Goal: Task Accomplishment & Management: Manage account settings

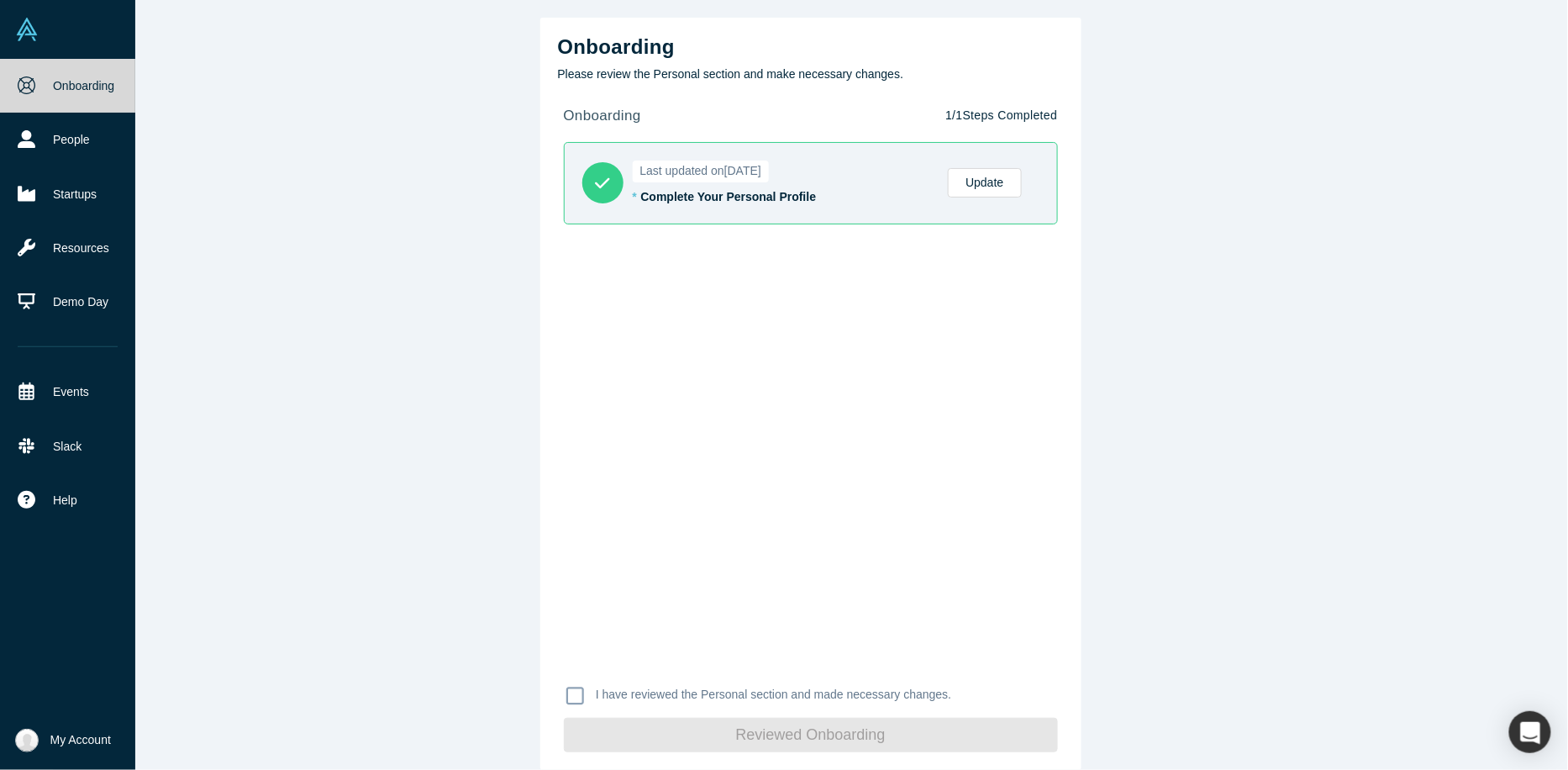
click at [17, 746] on img at bounding box center [27, 740] width 24 height 24
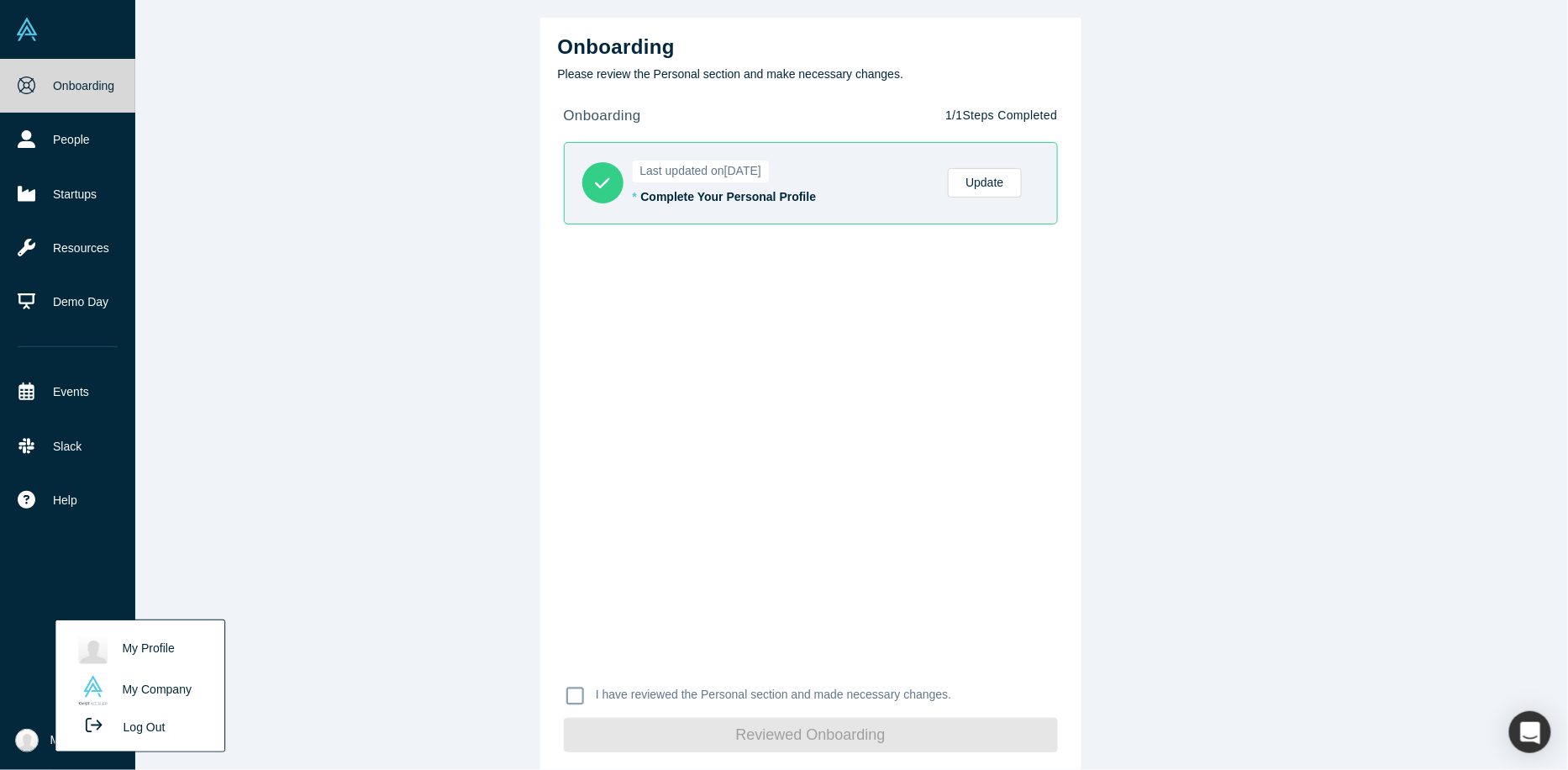
click at [144, 651] on link "My Profile" at bounding box center [139, 649] width 139 height 41
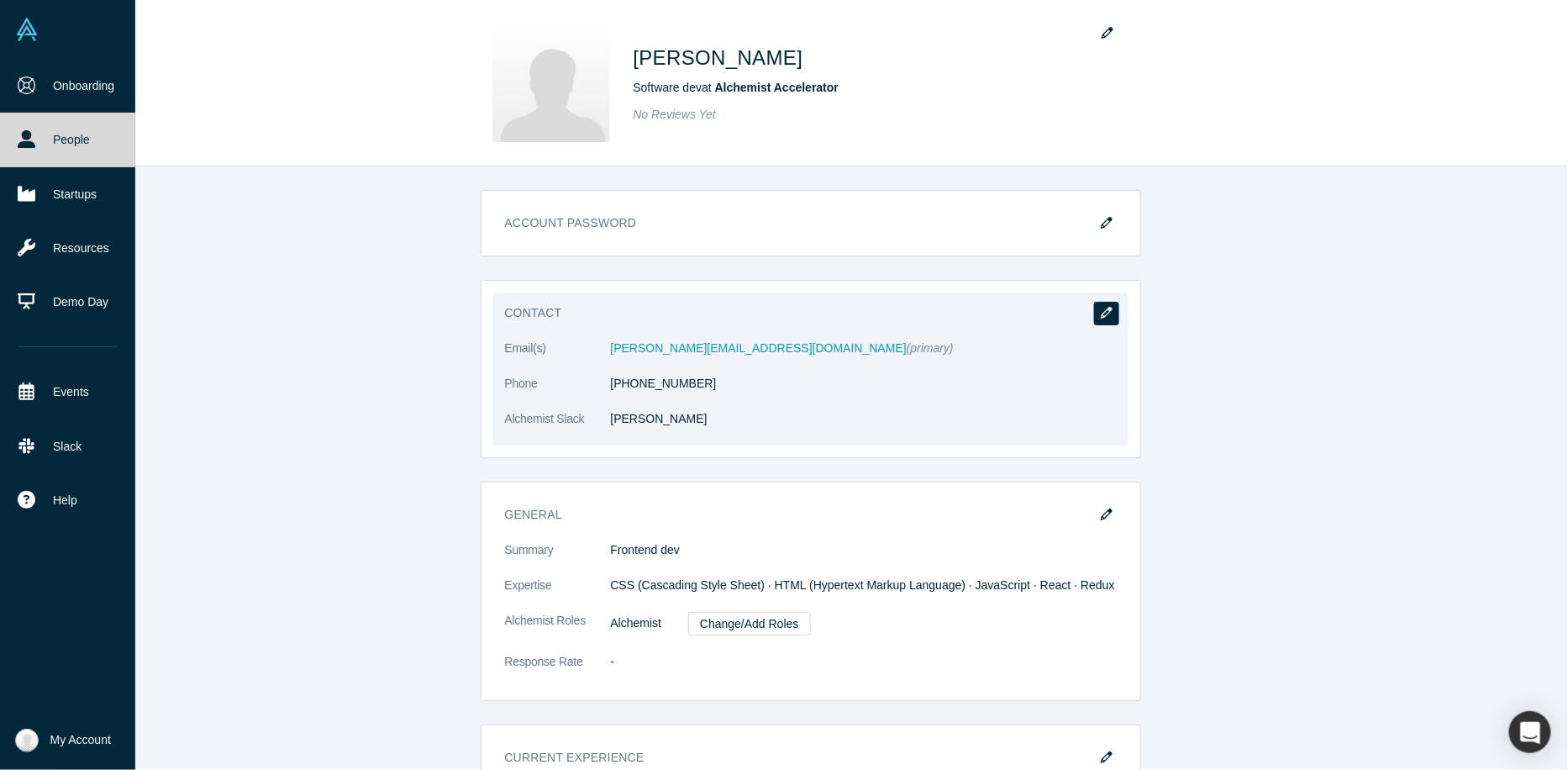
click at [1118, 308] on button "button" at bounding box center [1107, 313] width 26 height 24
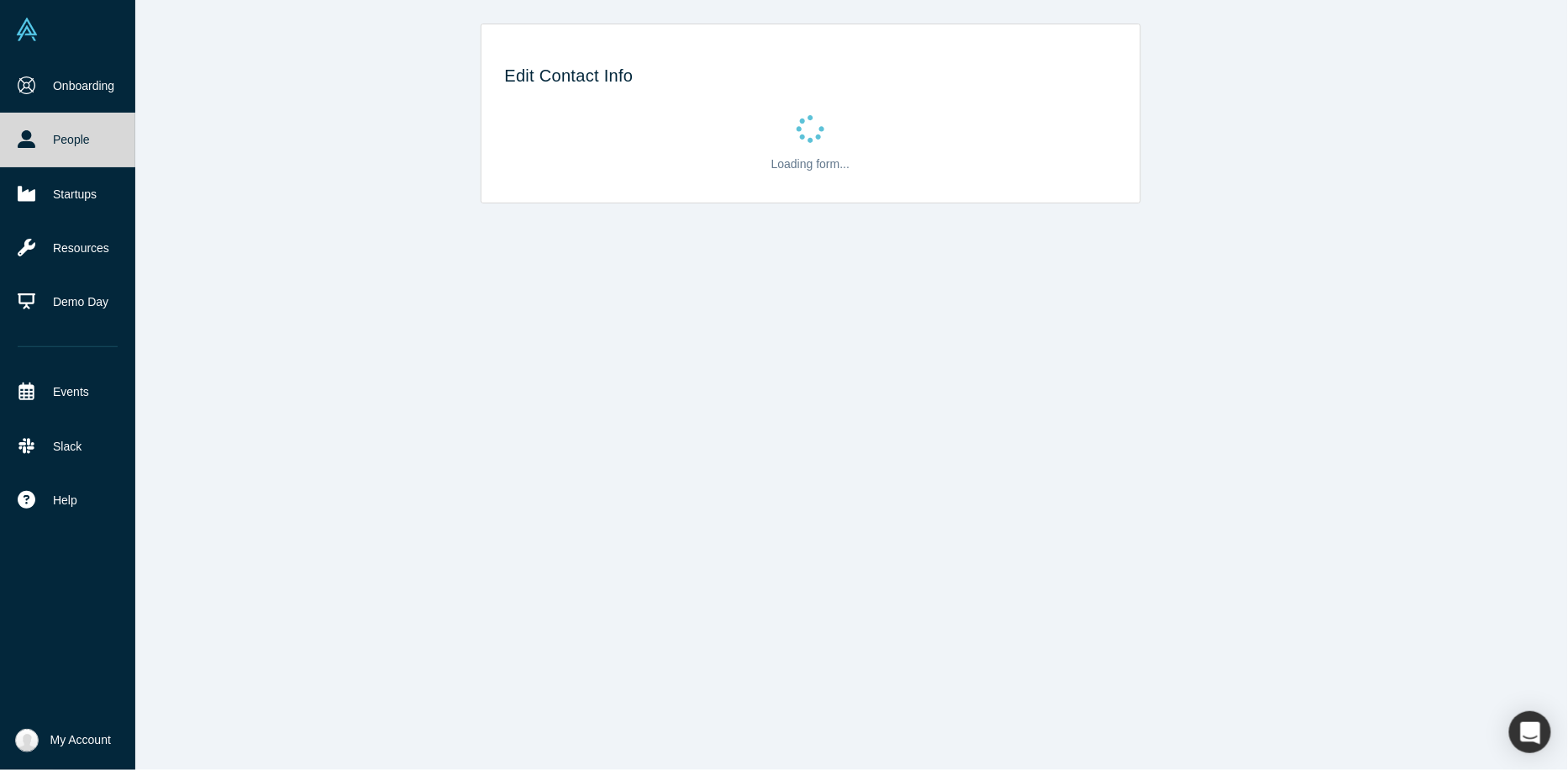
select select "UA"
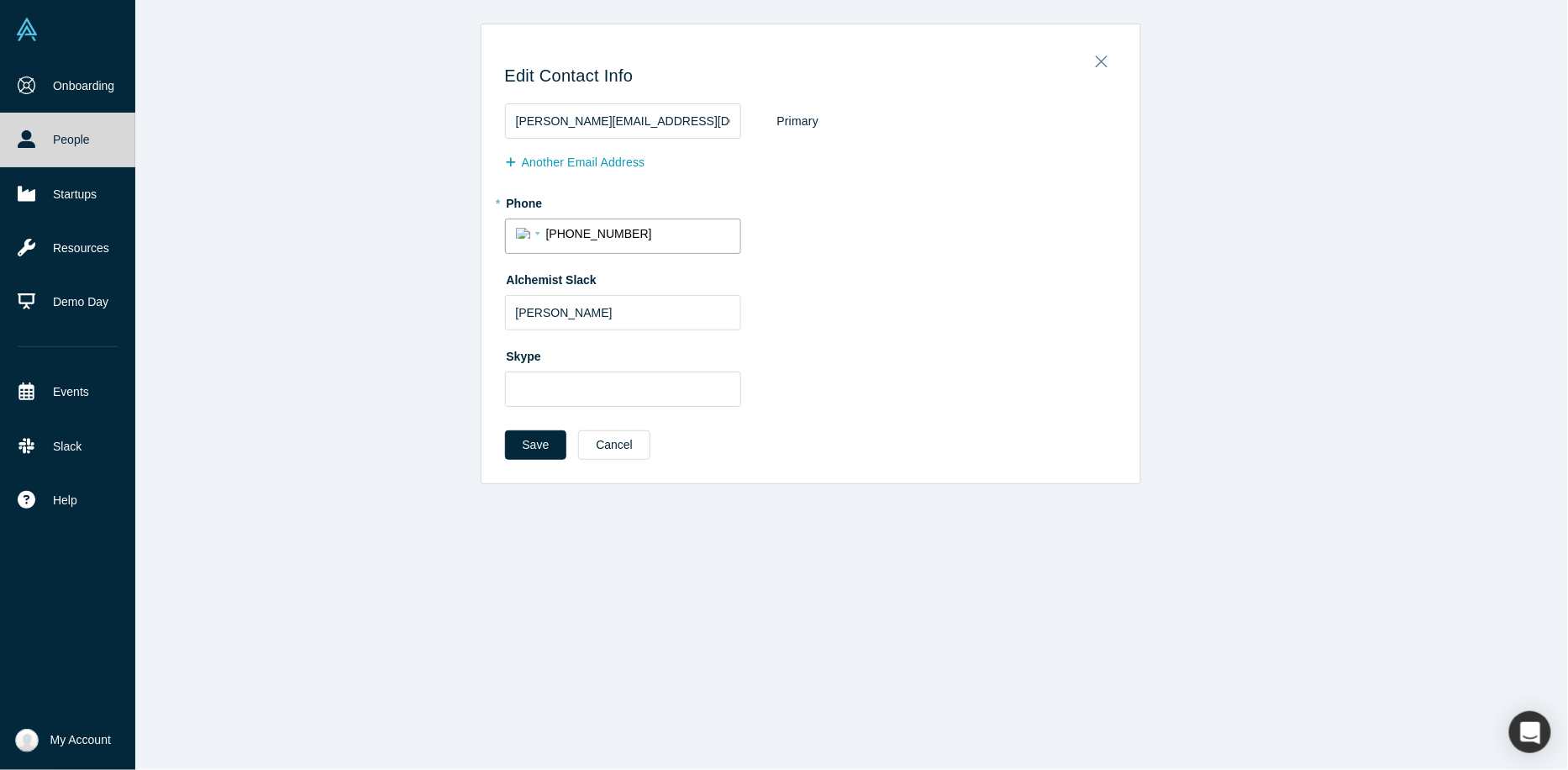
click at [532, 225] on div "International [GEOGRAPHIC_DATA] [GEOGRAPHIC_DATA] [GEOGRAPHIC_DATA] [GEOGRAPHIC…" at bounding box center [532, 232] width 30 height 25
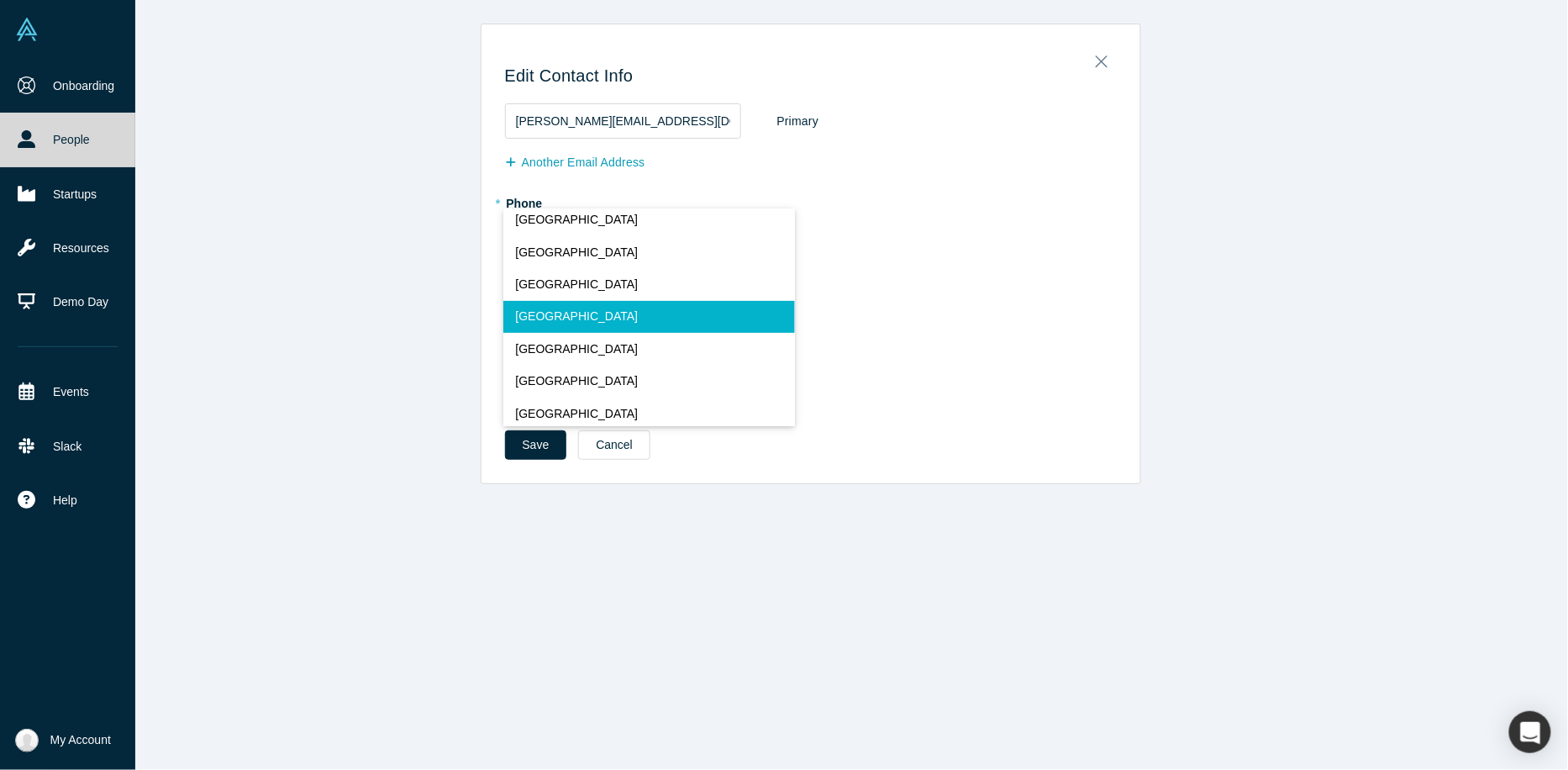
click at [427, 240] on div "Edit Contact Info [PERSON_NAME][EMAIL_ADDRESS][DOMAIN_NAME] Primary Another Ema…" at bounding box center [810, 254] width 1515 height 460
